Goal: Information Seeking & Learning: Learn about a topic

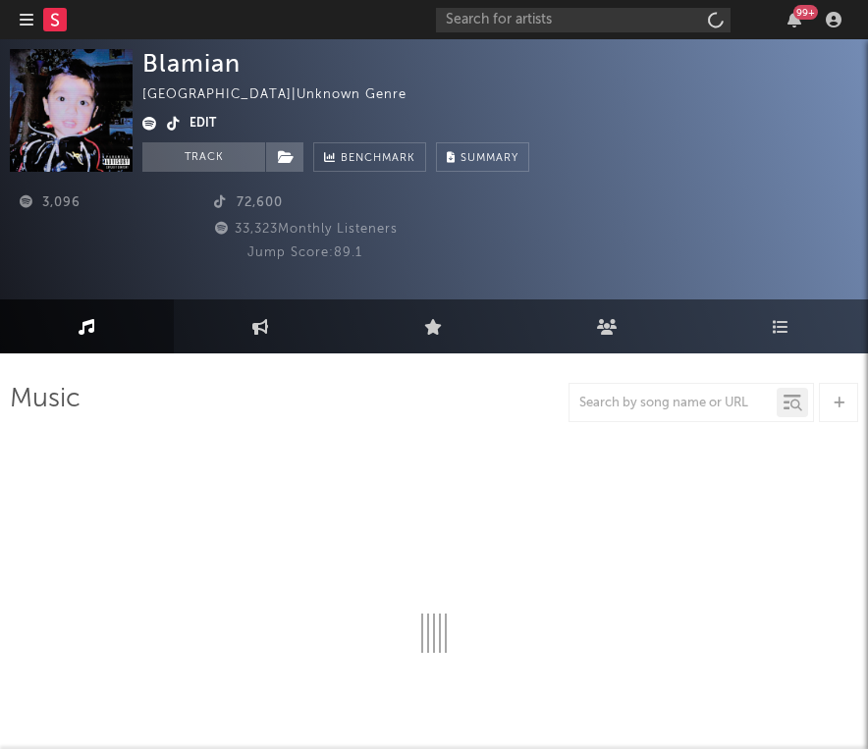
select select "1w"
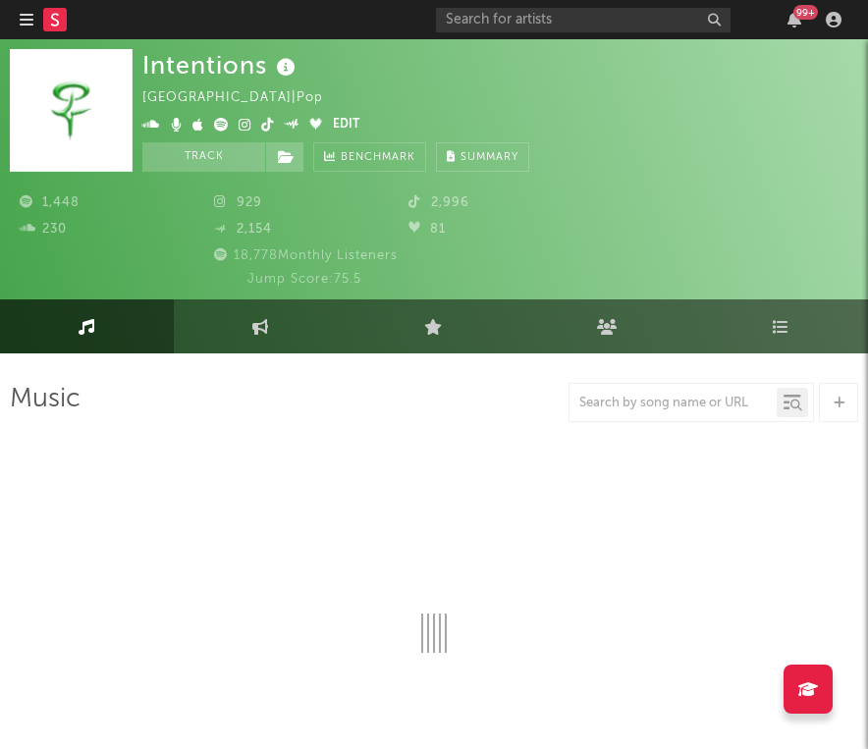
select select "1w"
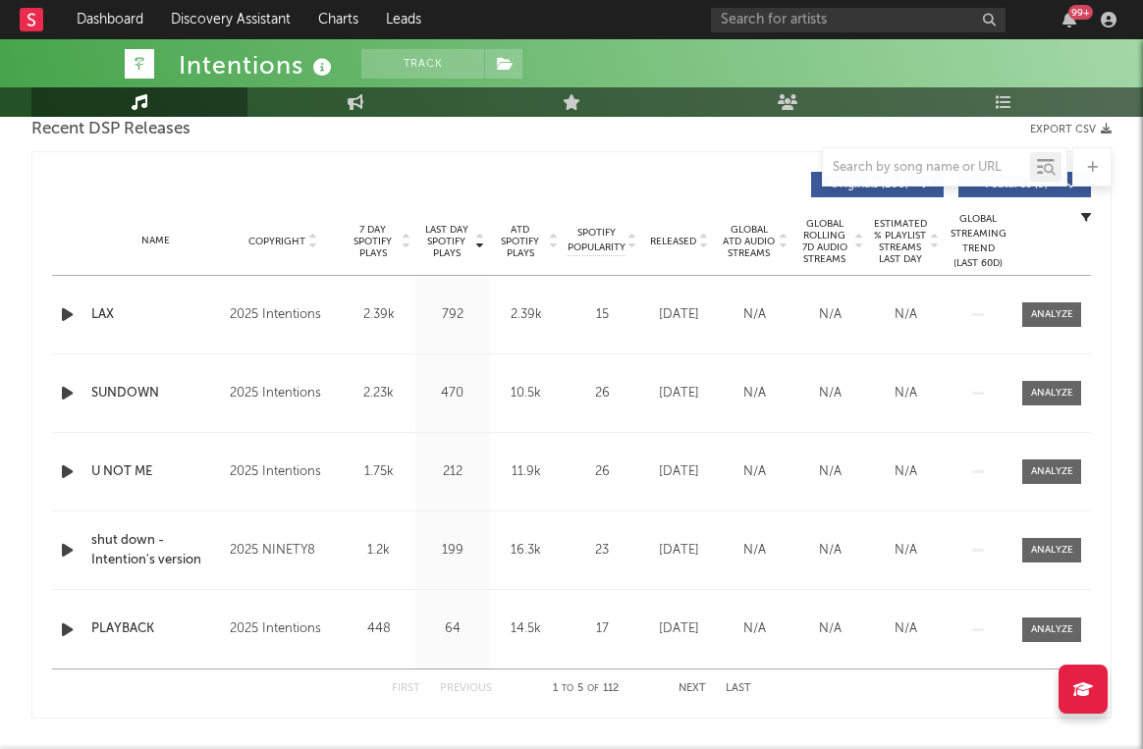
scroll to position [693, 0]
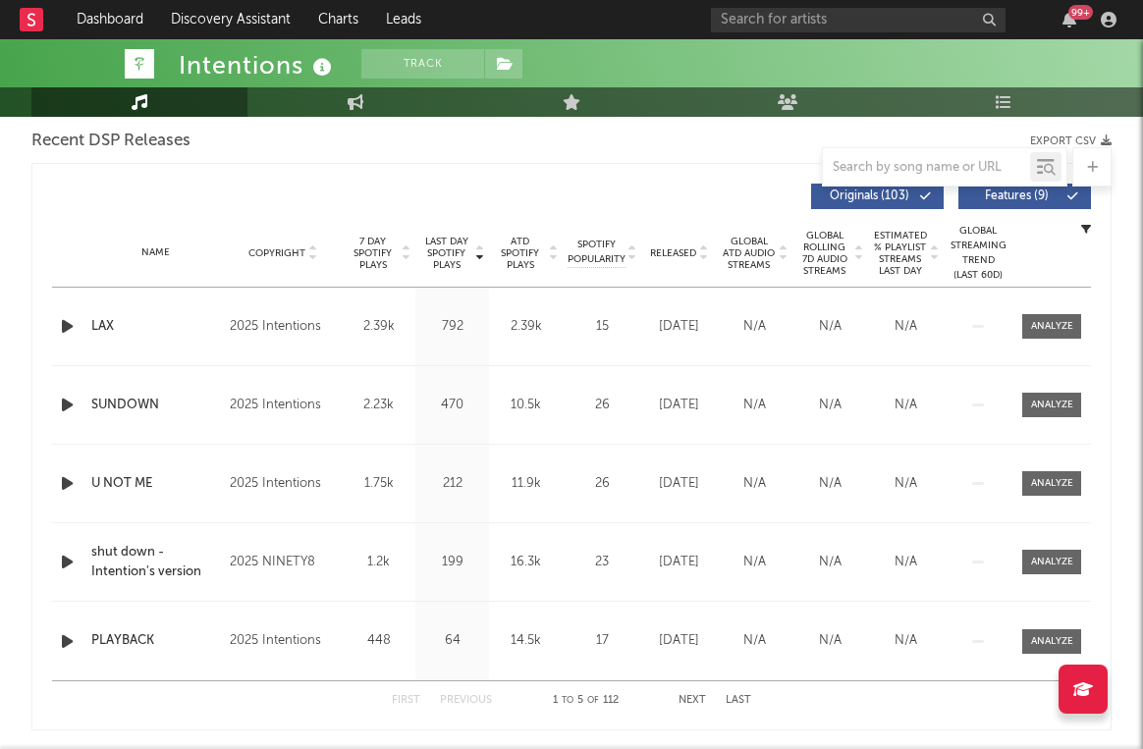
click at [70, 326] on icon "button" at bounding box center [67, 326] width 21 height 25
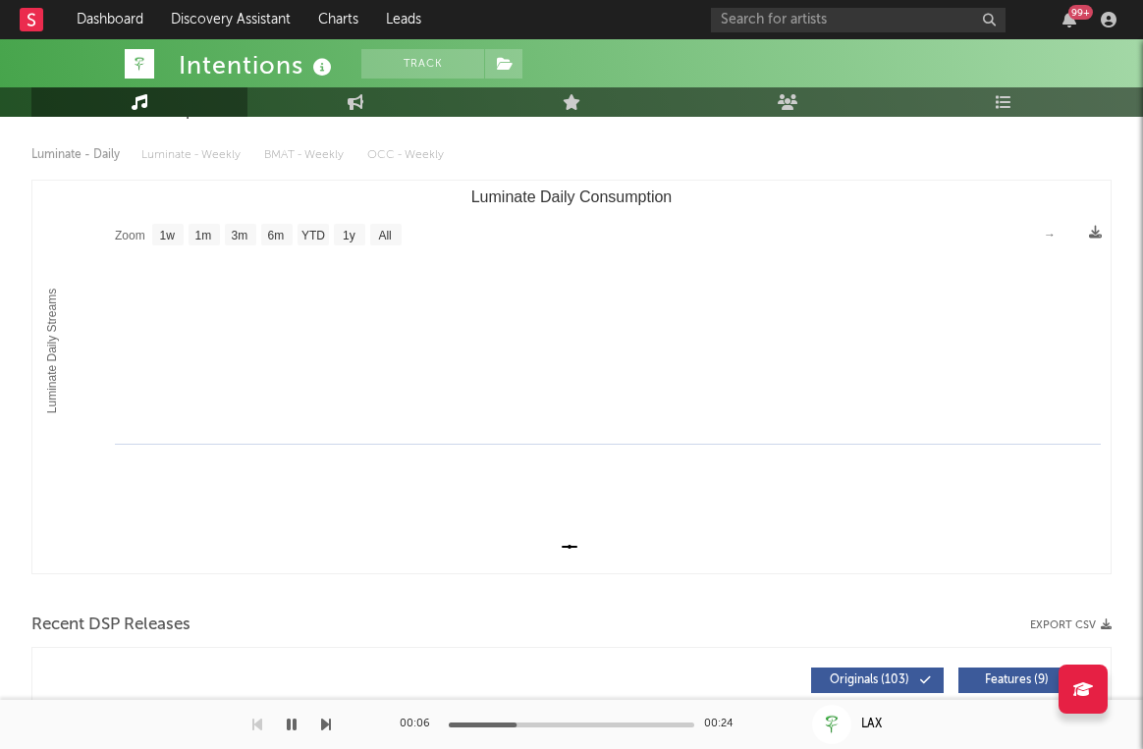
scroll to position [258, 0]
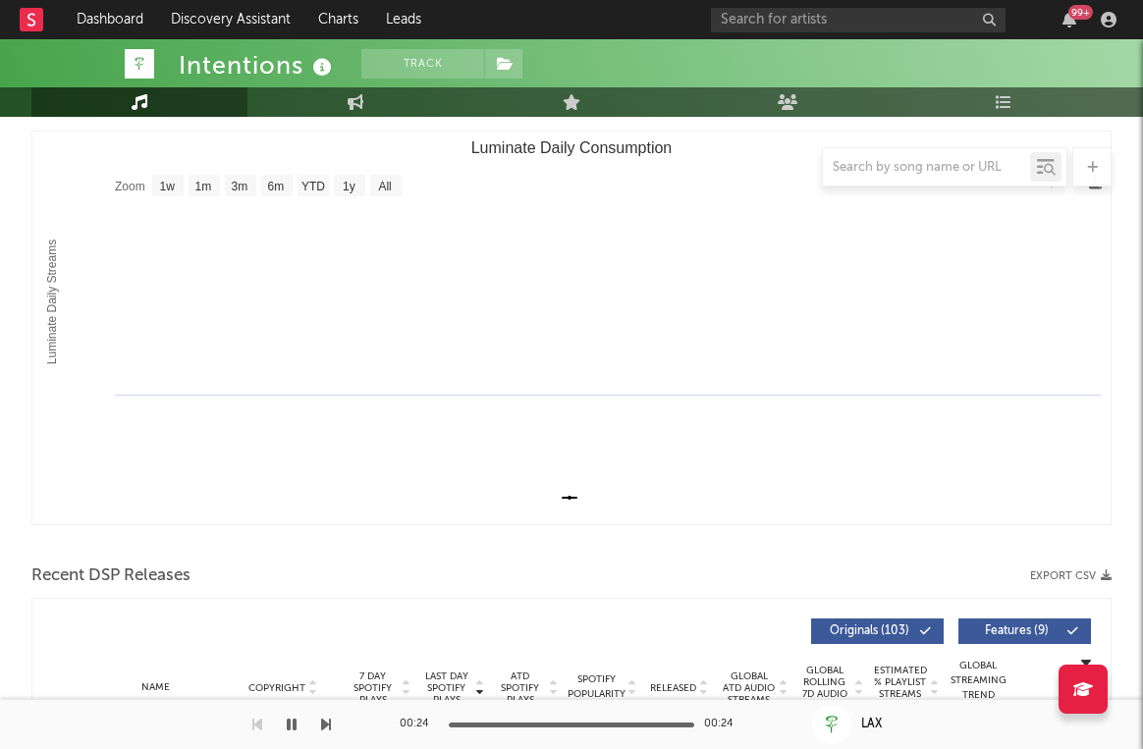
click at [785, 287] on rect "Luminate Daily Consumption" at bounding box center [571, 328] width 1078 height 393
